Goal: Information Seeking & Learning: Learn about a topic

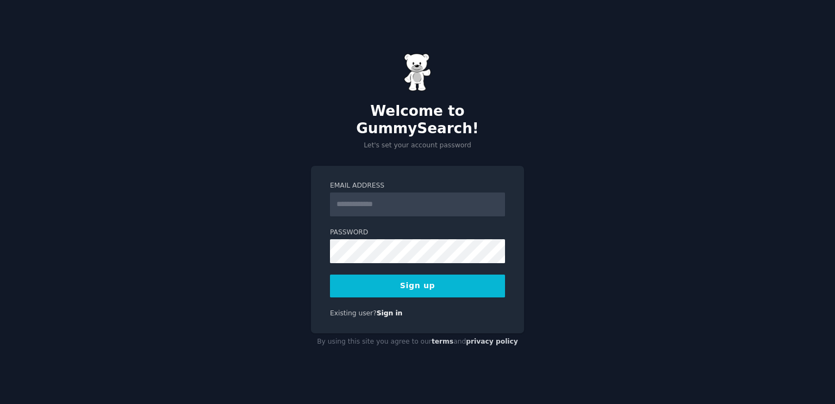
click at [379, 193] on input "Email Address" at bounding box center [417, 204] width 175 height 24
click at [268, 170] on div "Welcome to GummySearch! Let's set your account password Email Address Password …" at bounding box center [417, 202] width 835 height 404
click at [434, 195] on input "Email Address" at bounding box center [417, 204] width 175 height 24
type input "**********"
click at [590, 235] on div "**********" at bounding box center [417, 202] width 835 height 404
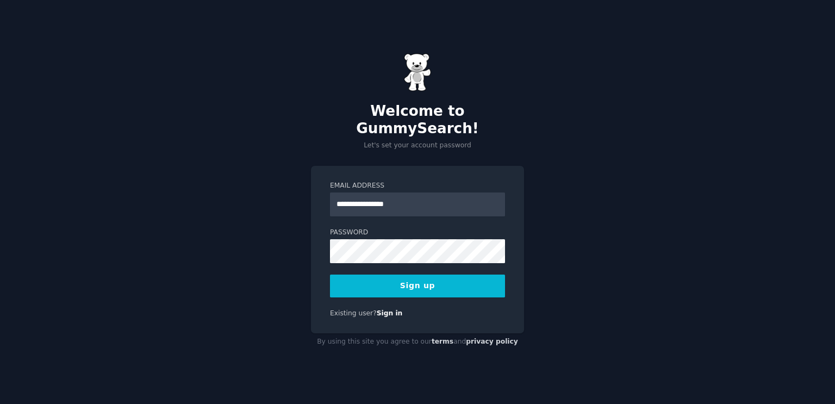
click at [330, 263] on div at bounding box center [330, 263] width 0 height 0
click at [405, 274] on button "Sign up" at bounding box center [417, 285] width 175 height 23
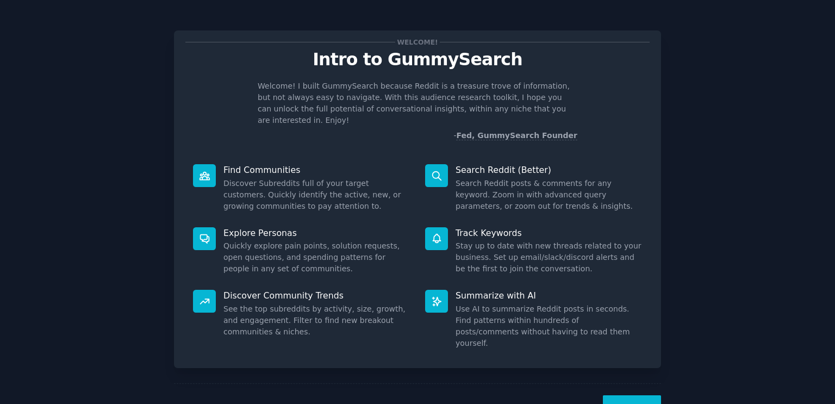
click at [636, 395] on button "Next" at bounding box center [632, 408] width 58 height 27
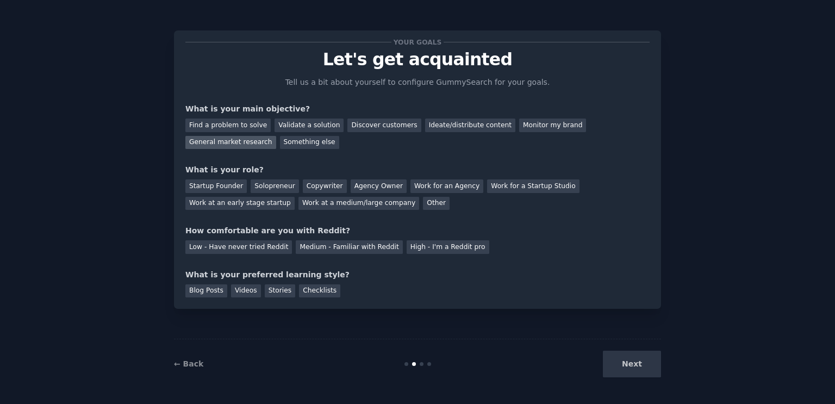
click at [276, 136] on div "General market research" at bounding box center [230, 143] width 91 height 14
click at [274, 186] on div "Solopreneur" at bounding box center [274, 186] width 48 height 14
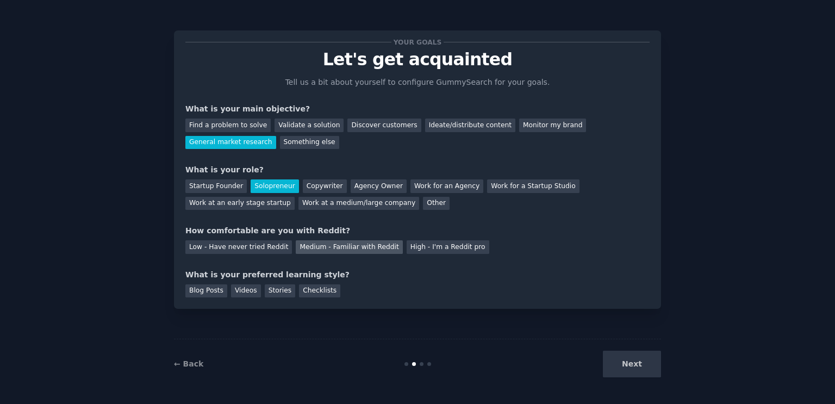
click at [316, 247] on div "Medium - Familiar with Reddit" at bounding box center [349, 247] width 106 height 14
click at [199, 289] on div "Blog Posts" at bounding box center [206, 291] width 42 height 14
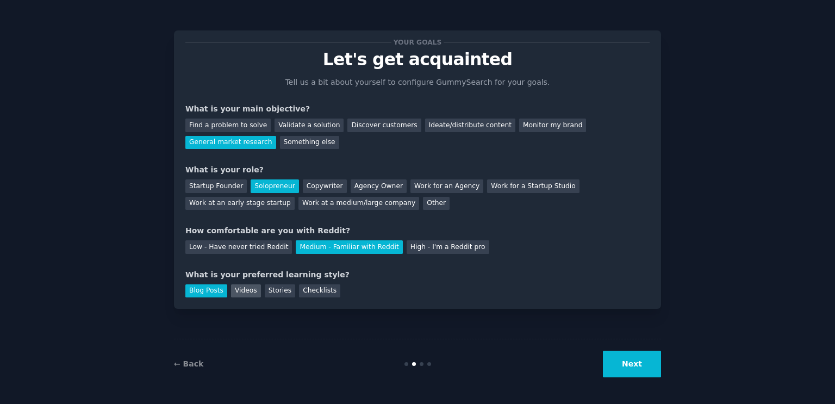
click at [237, 293] on div "Videos" at bounding box center [246, 291] width 30 height 14
click at [646, 367] on button "Next" at bounding box center [632, 363] width 58 height 27
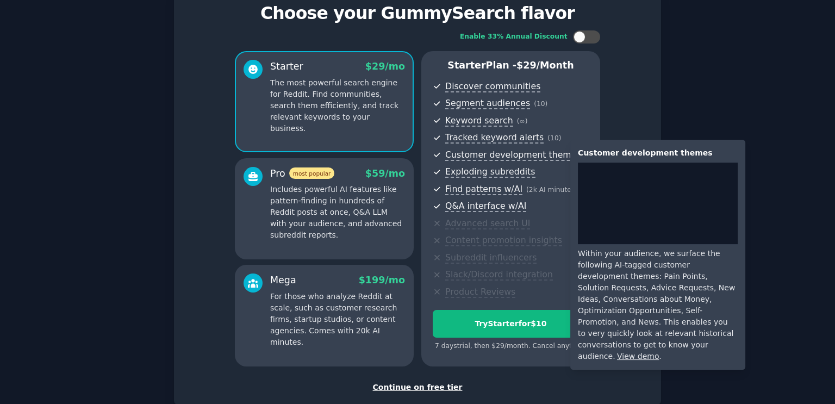
scroll to position [54, 0]
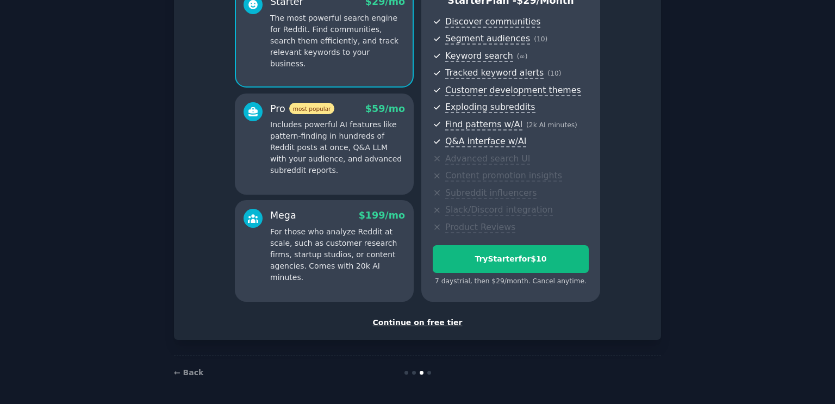
click at [418, 323] on div "Continue on free tier" at bounding box center [417, 322] width 464 height 11
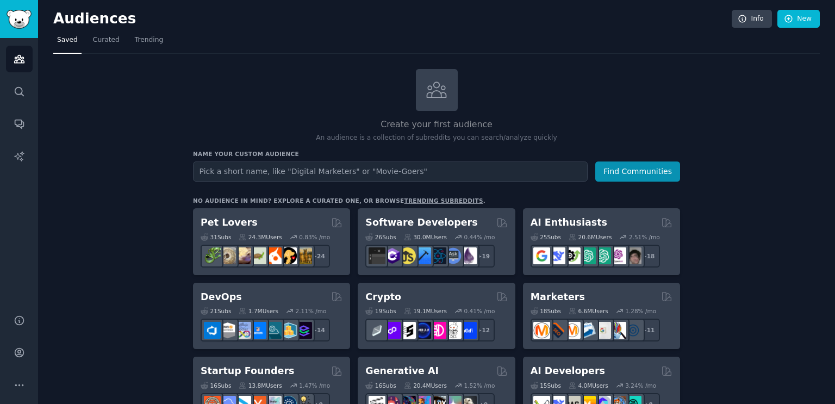
click at [262, 172] on input "text" at bounding box center [390, 171] width 394 height 20
type input "livestream commerce enthusiasts"
click at [627, 173] on button "Find Communities" at bounding box center [637, 171] width 85 height 20
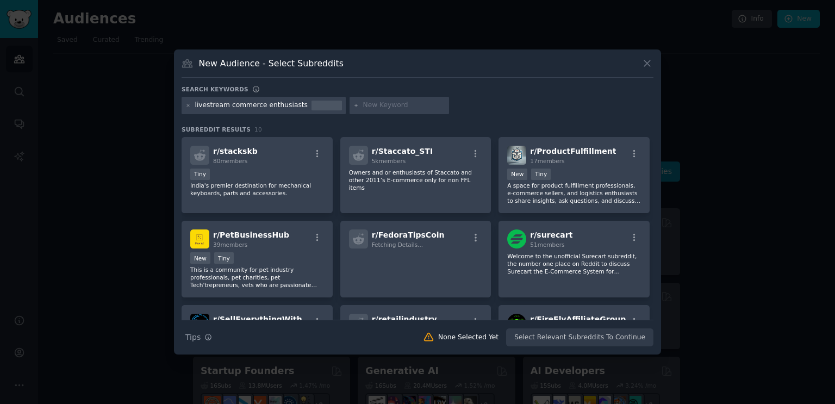
click at [642, 65] on icon at bounding box center [646, 63] width 11 height 11
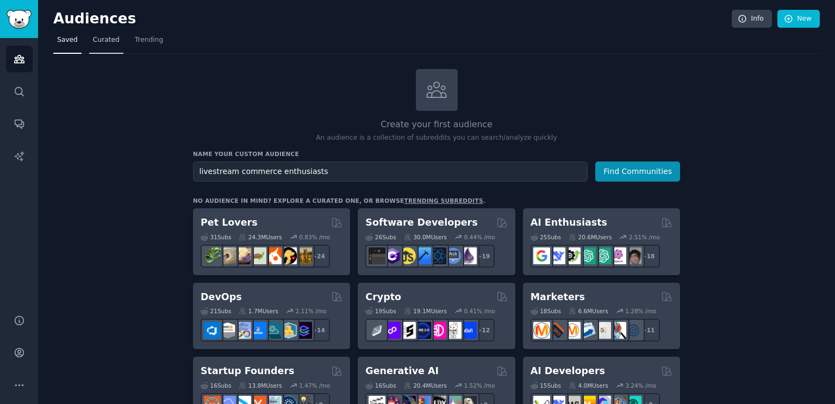
click at [104, 41] on span "Curated" at bounding box center [106, 40] width 27 height 10
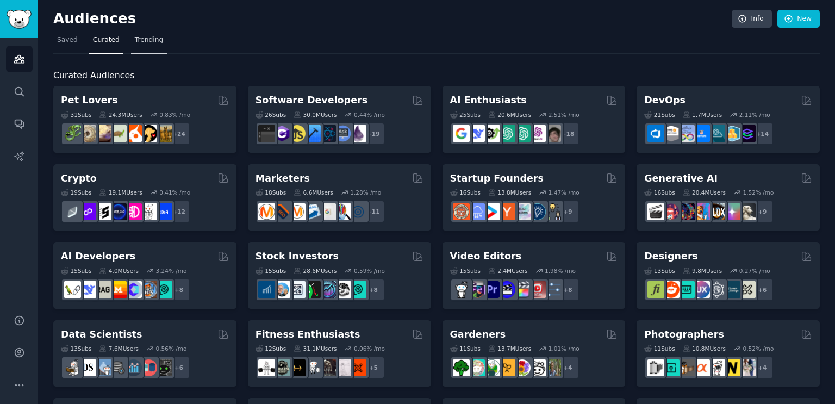
click at [148, 43] on span "Trending" at bounding box center [149, 40] width 28 height 10
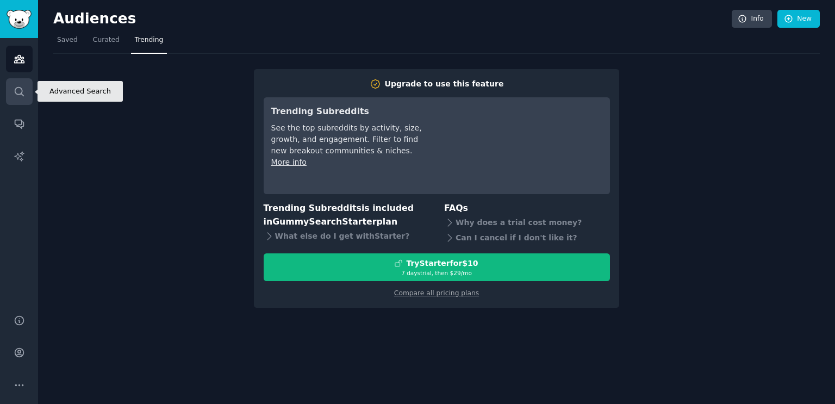
click at [24, 91] on icon "Sidebar" at bounding box center [19, 91] width 11 height 11
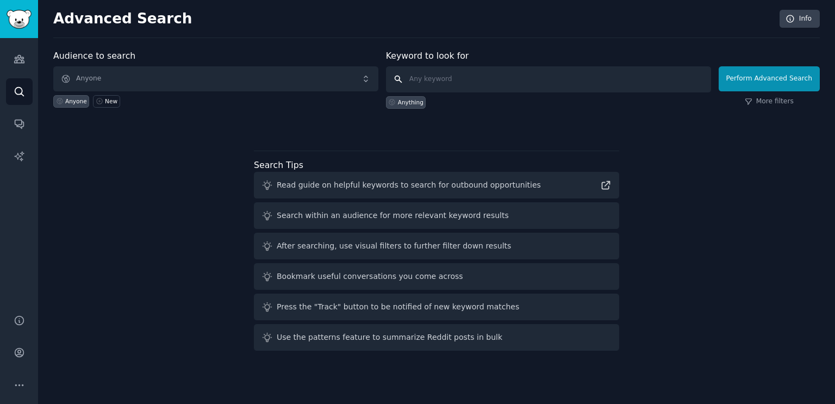
click at [438, 83] on input "text" at bounding box center [548, 79] width 325 height 26
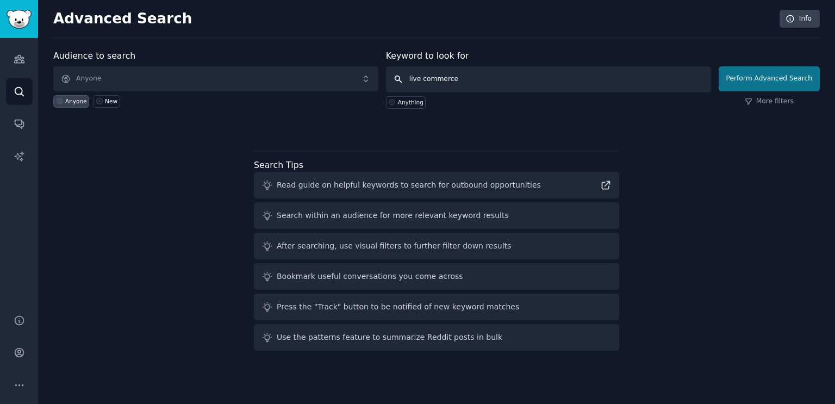
type input "live commerce"
click at [751, 83] on button "Perform Advanced Search" at bounding box center [768, 78] width 101 height 25
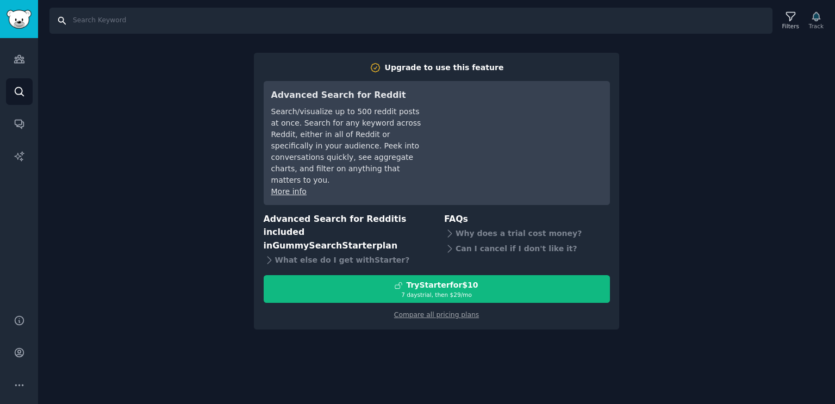
click at [103, 20] on input "Search" at bounding box center [410, 21] width 723 height 26
click at [17, 62] on icon "Sidebar" at bounding box center [19, 59] width 10 height 8
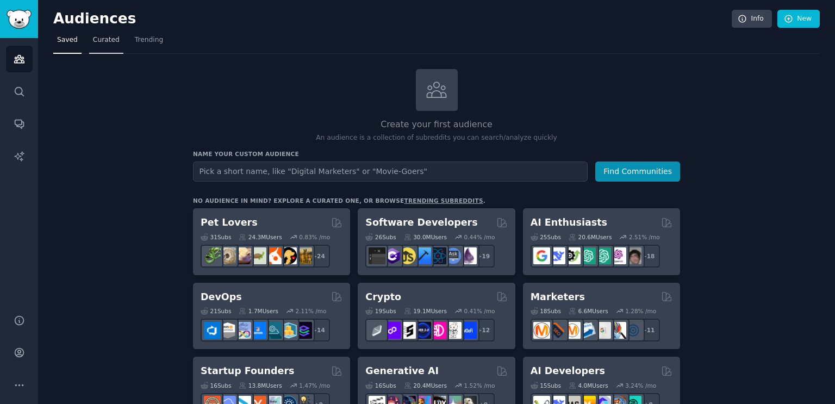
click at [97, 42] on span "Curated" at bounding box center [106, 40] width 27 height 10
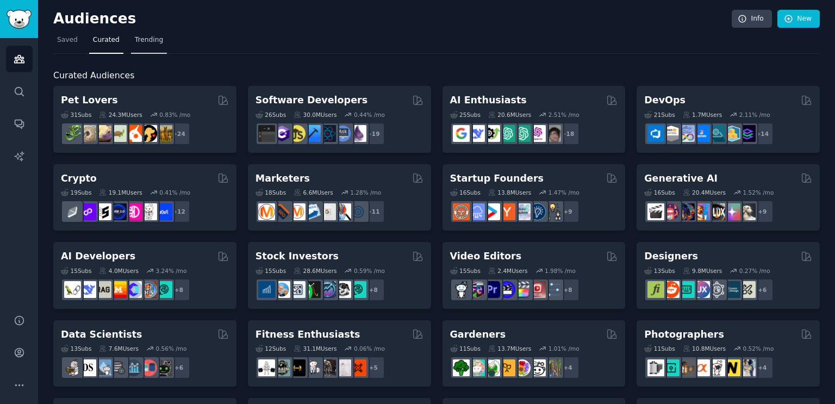
click at [144, 40] on span "Trending" at bounding box center [149, 40] width 28 height 10
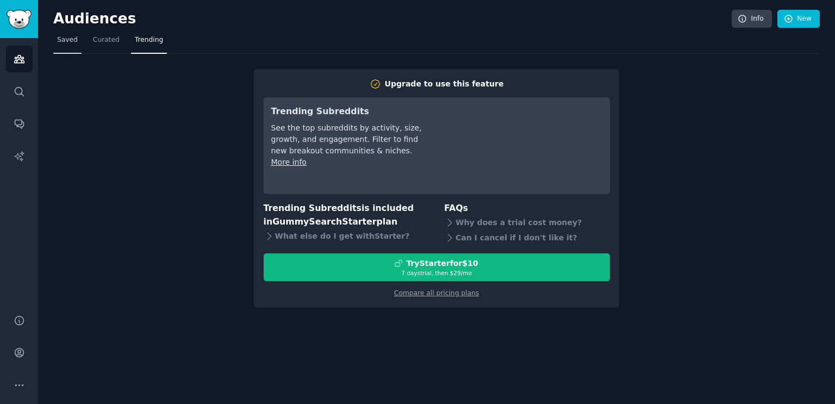
click at [66, 47] on link "Saved" at bounding box center [67, 43] width 28 height 22
